Goal: Check status: Check status

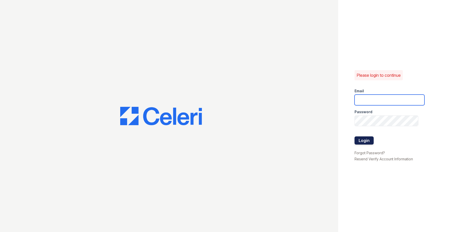
type input "theheightsatdunwoody@trinity-pm.com"
click at [365, 143] on button "Login" at bounding box center [364, 141] width 19 height 8
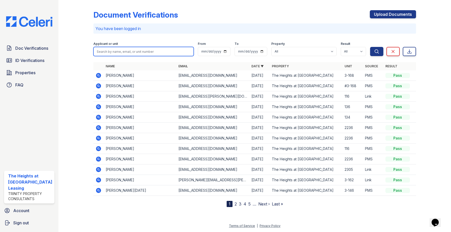
click at [121, 50] on input "search" at bounding box center [143, 51] width 100 height 9
paste input "Matthews, Feybian"
type input "Matthews, Feybian"
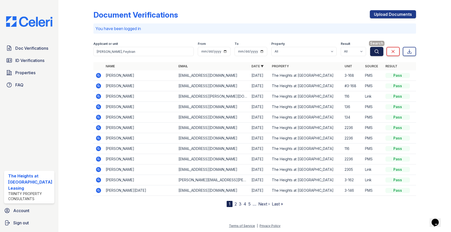
click at [378, 53] on icon "submit" at bounding box center [376, 51] width 5 height 5
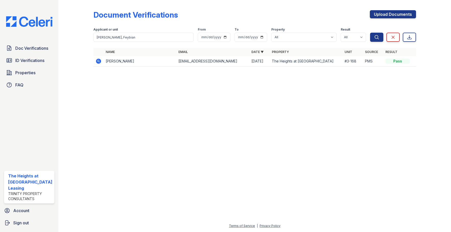
click at [96, 61] on icon at bounding box center [99, 61] width 6 height 6
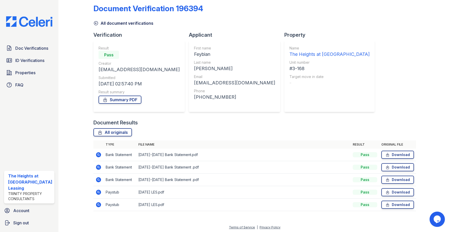
scroll to position [8, 0]
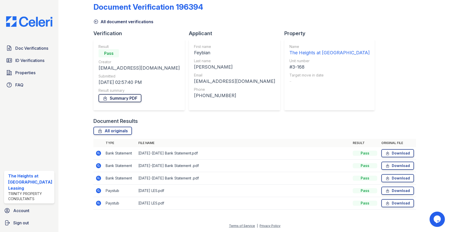
click at [111, 100] on link "Summary PDF" at bounding box center [120, 98] width 43 height 8
click at [387, 153] on icon at bounding box center [388, 153] width 4 height 5
drag, startPoint x: 385, startPoint y: 165, endPoint x: 386, endPoint y: 171, distance: 5.5
click at [387, 165] on icon at bounding box center [388, 166] width 3 height 4
click at [386, 177] on icon at bounding box center [388, 178] width 4 height 5
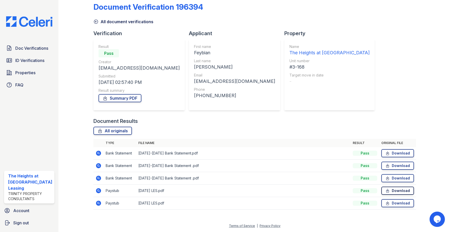
click at [386, 192] on icon at bounding box center [388, 191] width 4 height 5
click at [386, 202] on icon at bounding box center [388, 203] width 4 height 5
click at [96, 19] on link "All document verifications" at bounding box center [123, 22] width 60 height 6
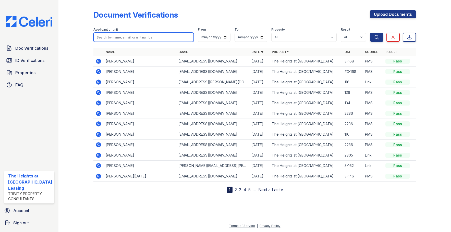
click at [118, 38] on input "search" at bounding box center [143, 37] width 100 height 9
paste input "[PERSON_NAME]"
type input "[PERSON_NAME]"
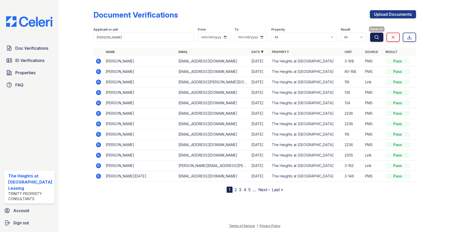
click at [377, 38] on icon "submit" at bounding box center [376, 37] width 5 height 5
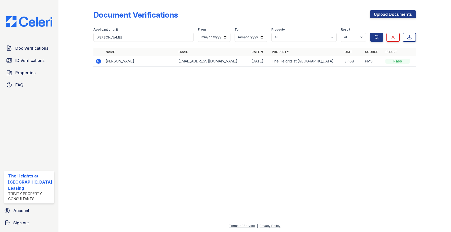
click at [98, 63] on icon at bounding box center [98, 61] width 5 height 5
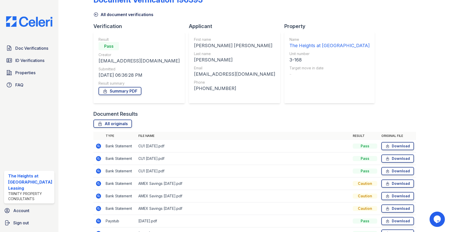
scroll to position [45, 0]
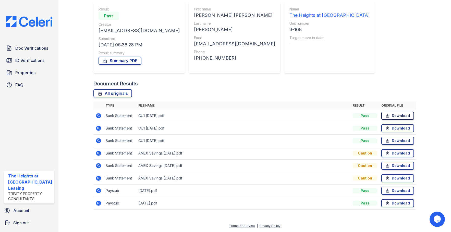
click at [387, 115] on link "Download" at bounding box center [398, 116] width 33 height 8
click at [386, 129] on icon at bounding box center [388, 128] width 4 height 5
drag, startPoint x: 382, startPoint y: 140, endPoint x: 383, endPoint y: 150, distance: 10.1
click at [386, 140] on icon at bounding box center [388, 140] width 4 height 5
drag, startPoint x: 383, startPoint y: 153, endPoint x: 384, endPoint y: 156, distance: 2.6
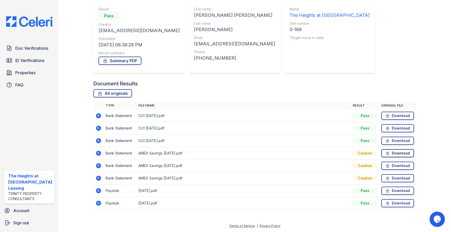
click at [386, 153] on icon at bounding box center [388, 153] width 4 height 5
drag, startPoint x: 384, startPoint y: 165, endPoint x: 386, endPoint y: 177, distance: 12.1
click at [386, 165] on icon at bounding box center [388, 165] width 4 height 5
click at [386, 178] on icon at bounding box center [388, 178] width 4 height 5
click at [390, 203] on link "Download" at bounding box center [398, 204] width 33 height 8
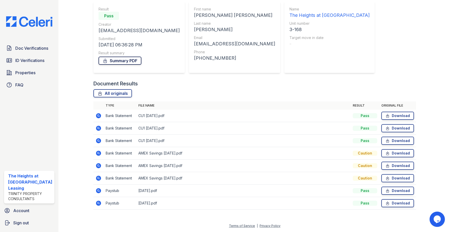
click at [121, 58] on link "Summary PDF" at bounding box center [120, 61] width 43 height 8
click at [18, 46] on span "Doc Verifications" at bounding box center [31, 48] width 33 height 6
